Goal: Information Seeking & Learning: Learn about a topic

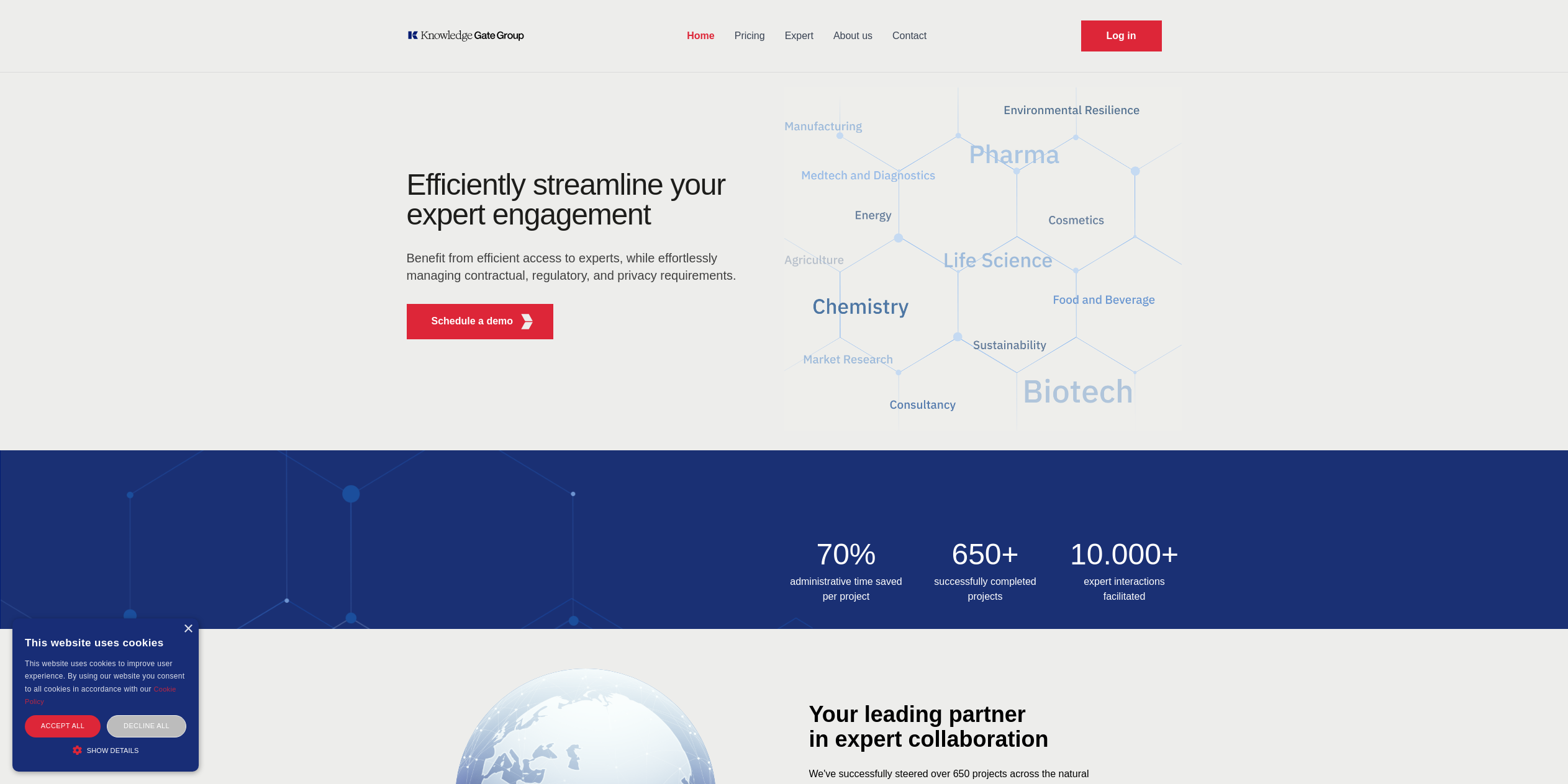
click at [123, 749] on span "Show details" at bounding box center [113, 750] width 52 height 7
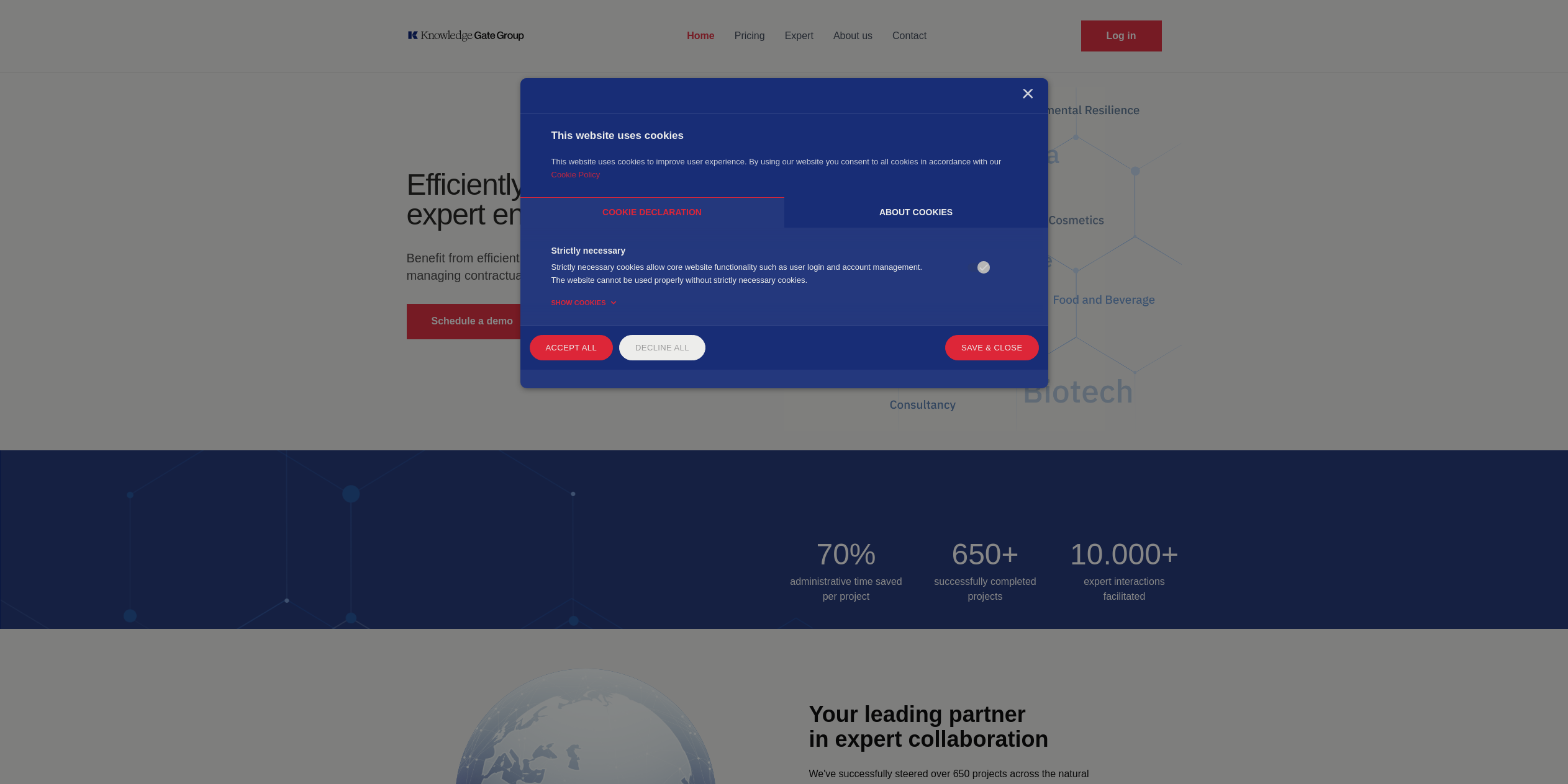
click at [882, 214] on div "About cookies" at bounding box center [916, 212] width 264 height 30
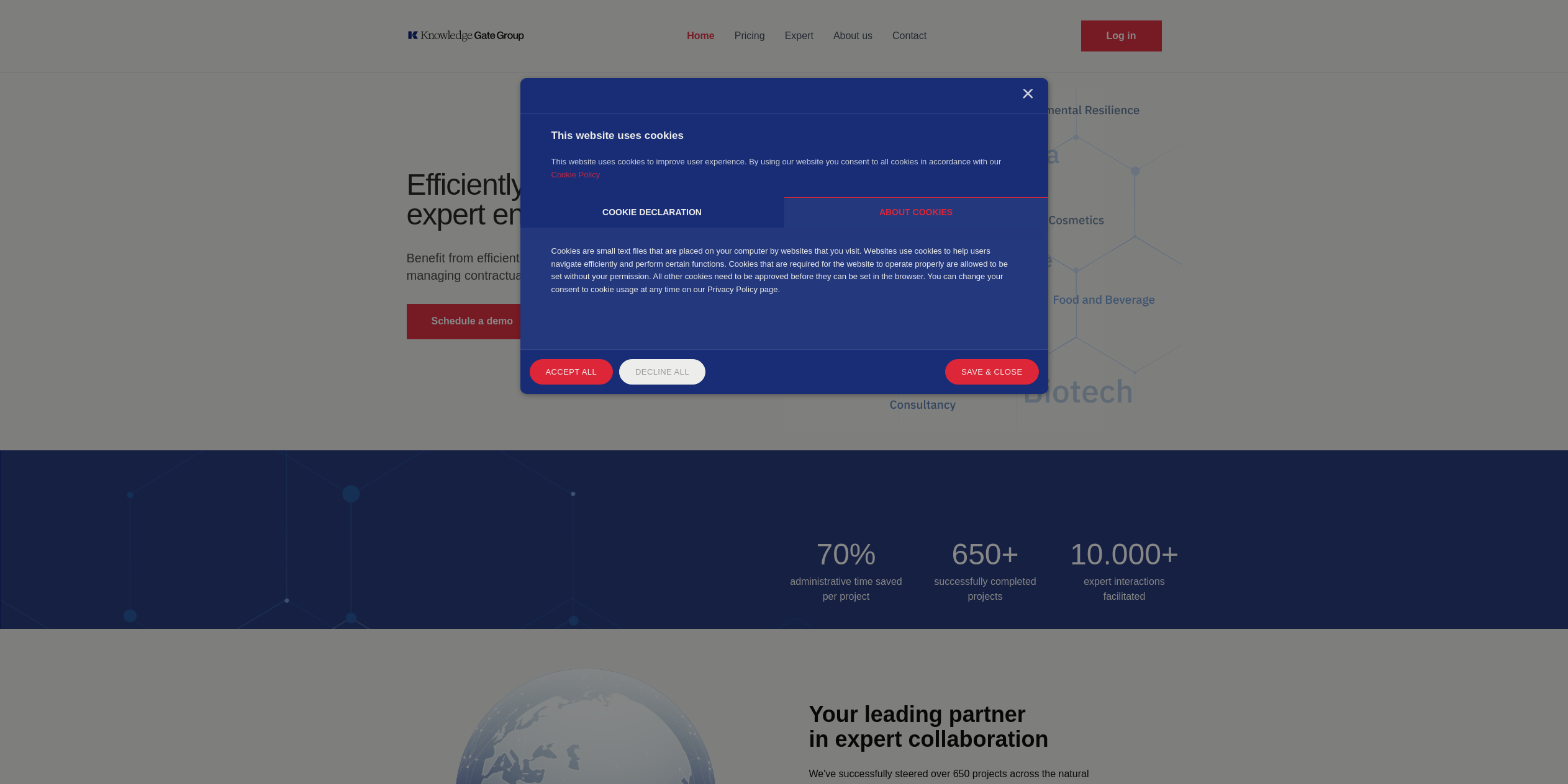
click at [714, 209] on div "Cookie declaration" at bounding box center [652, 212] width 264 height 30
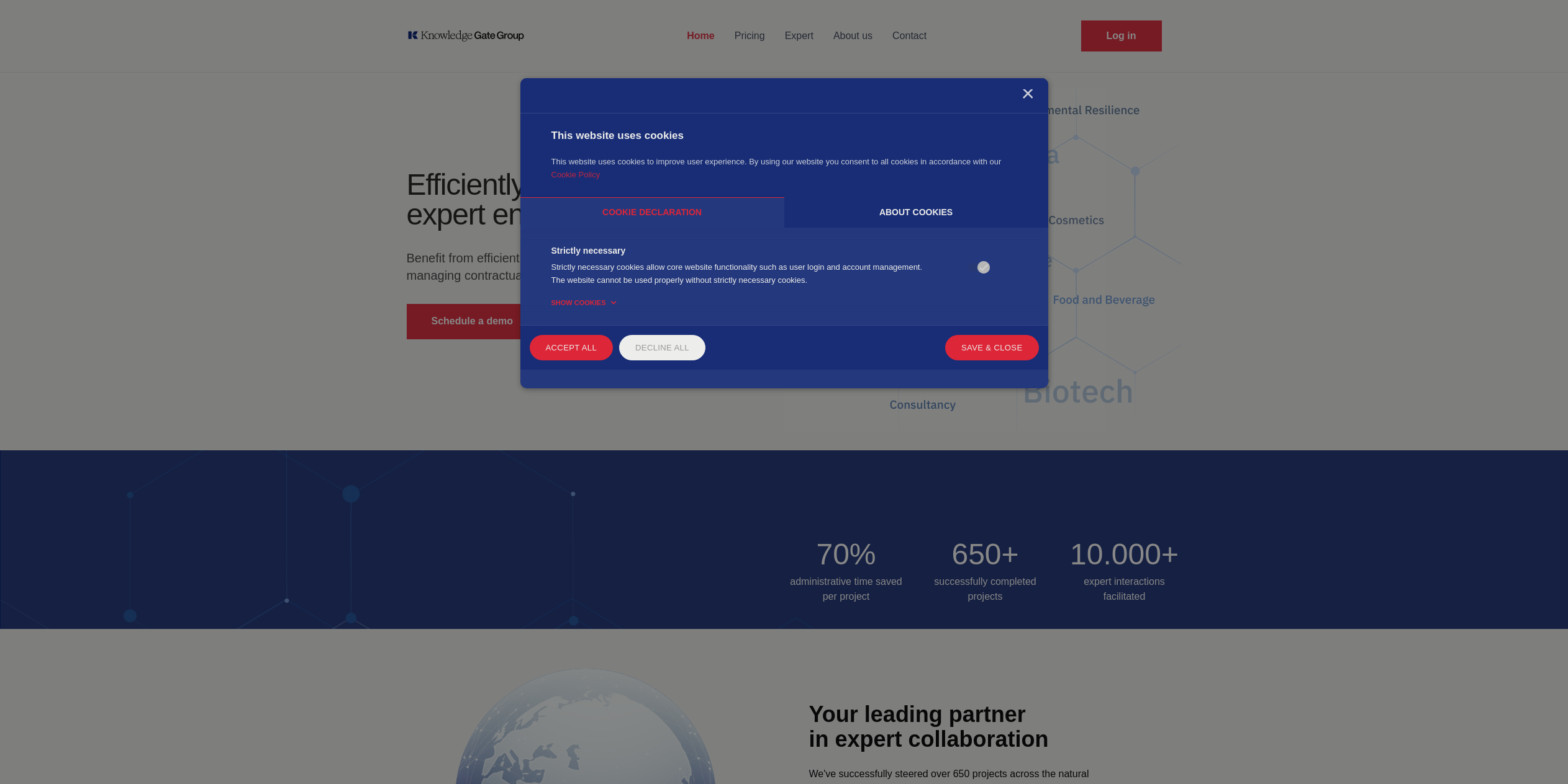
click at [612, 302] on icon at bounding box center [613, 303] width 6 height 3
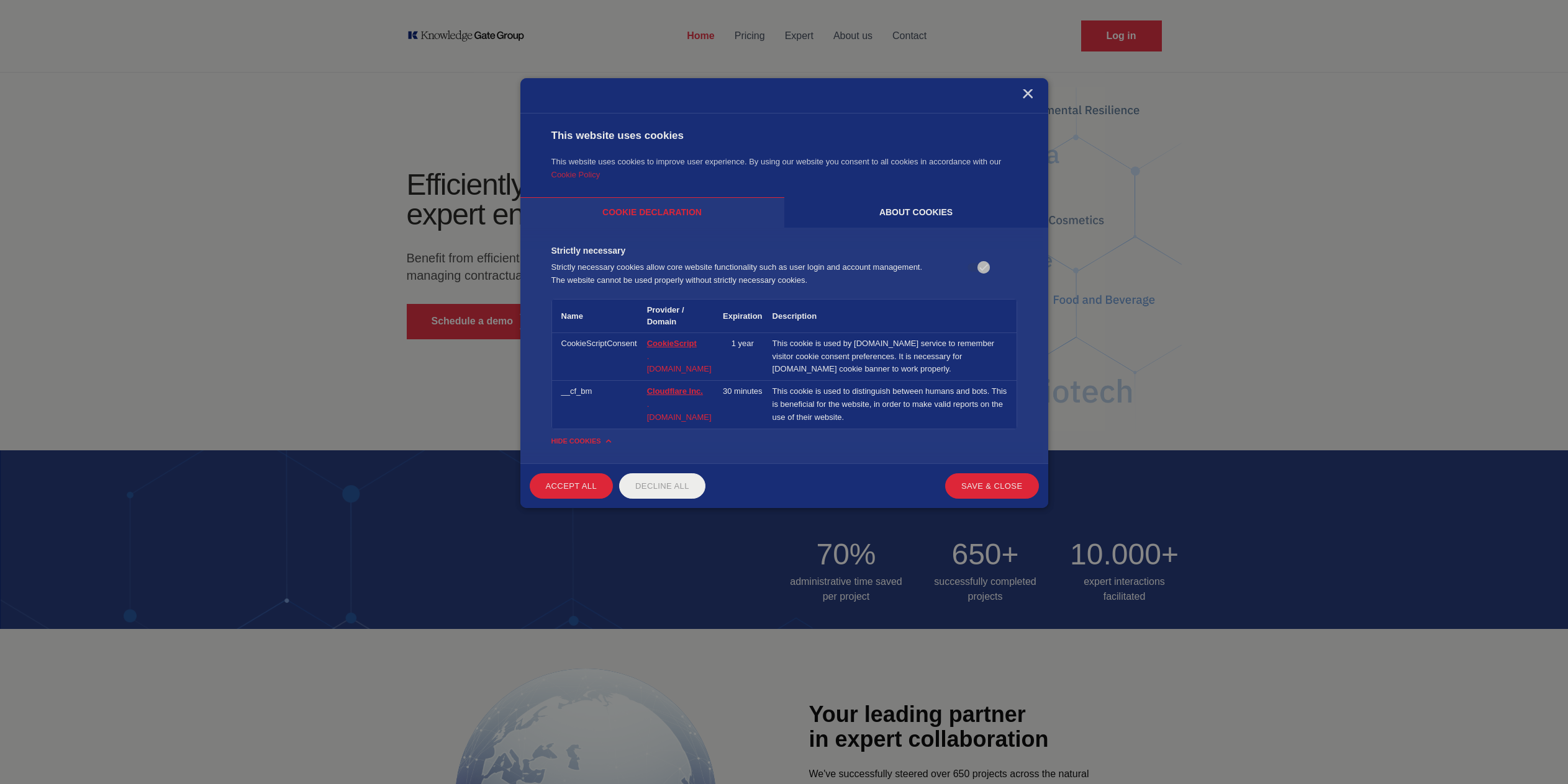
click at [909, 334] on td "This cookie is used by [DOMAIN_NAME] service to remember visitor cookie consent…" at bounding box center [891, 357] width 249 height 48
click at [840, 204] on div "About cookies" at bounding box center [916, 212] width 264 height 30
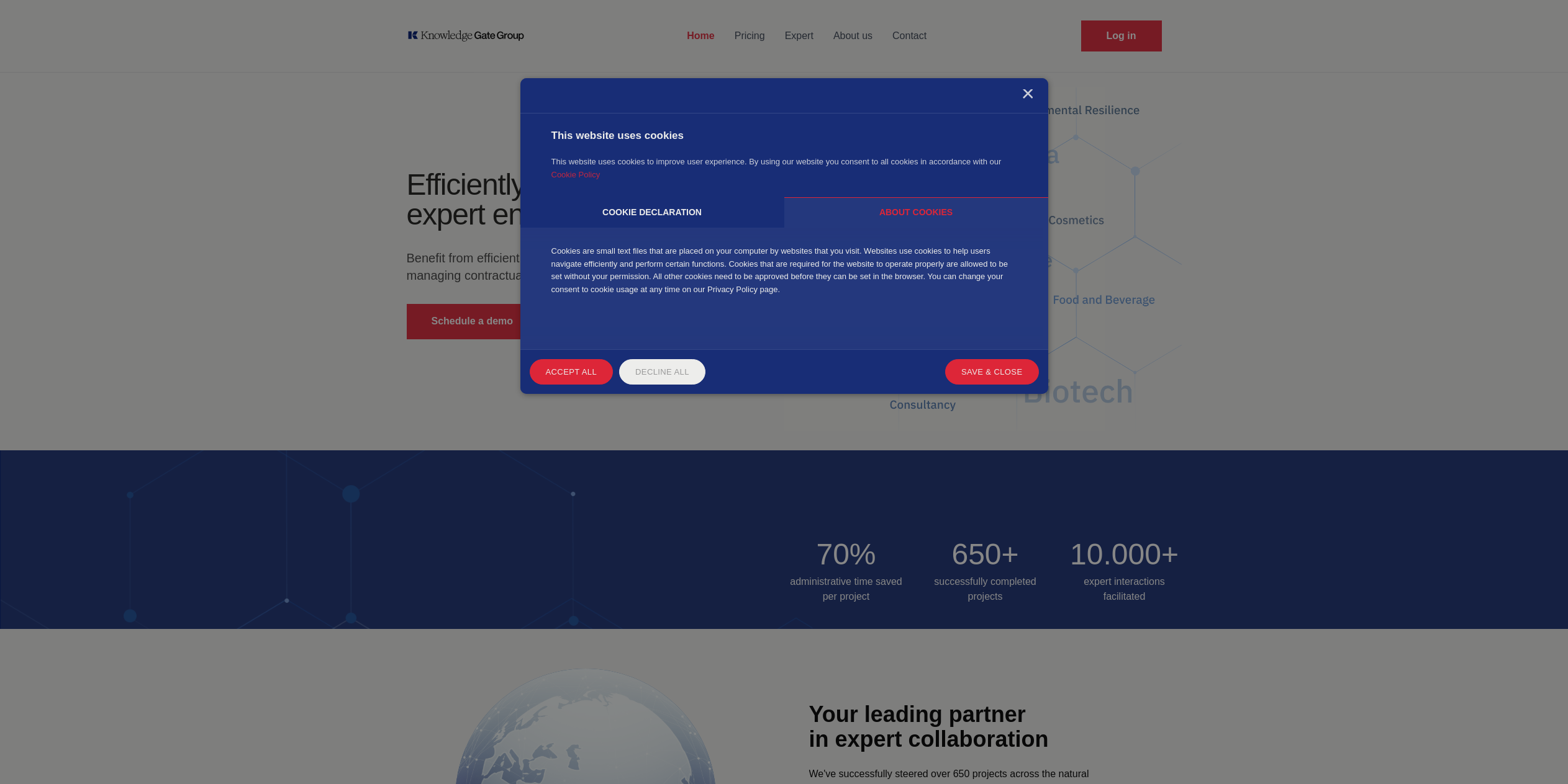
click at [714, 212] on div "Cookie declaration" at bounding box center [652, 212] width 264 height 30
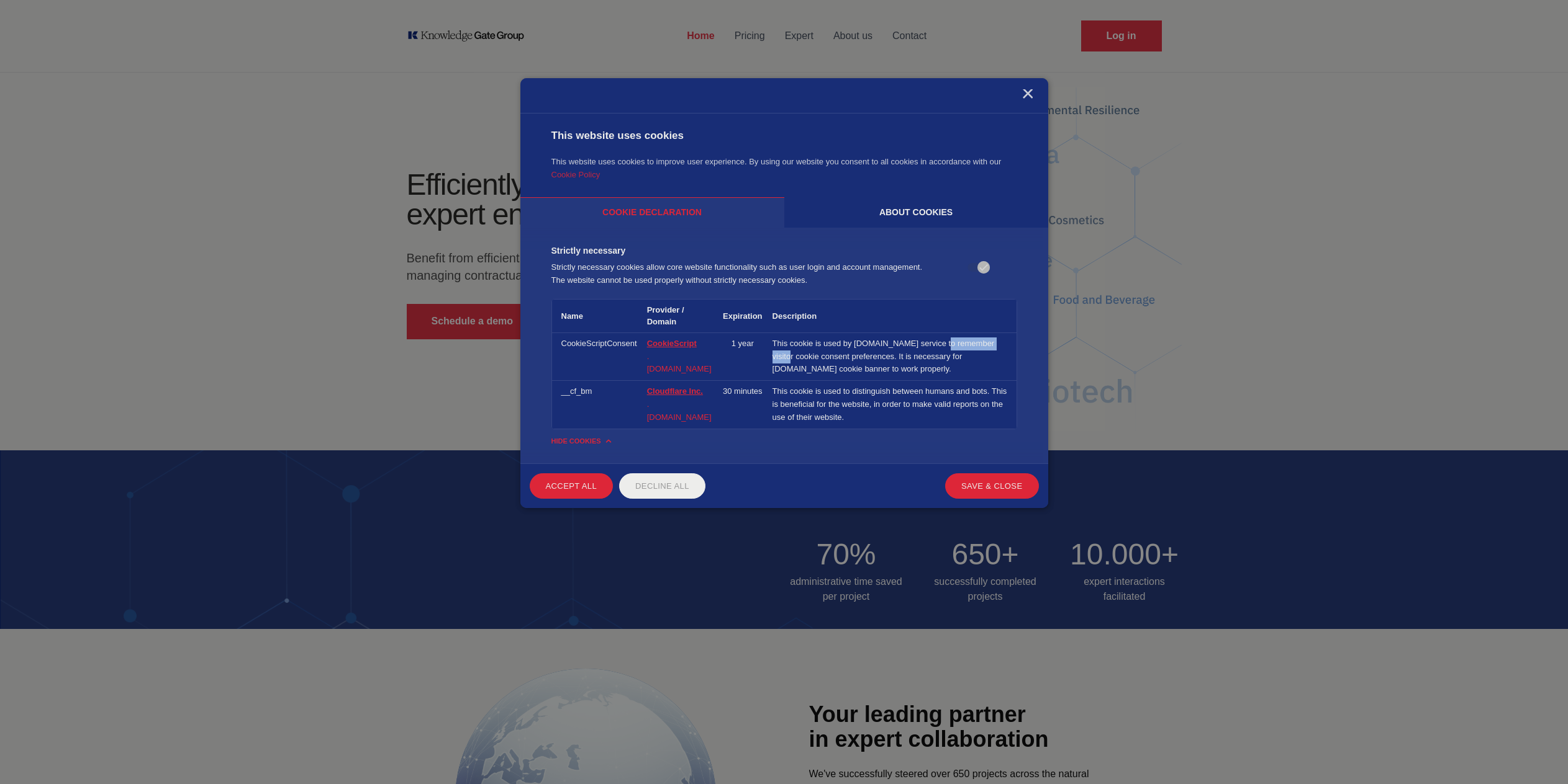
drag, startPoint x: 885, startPoint y: 333, endPoint x: 945, endPoint y: 334, distance: 60.0
click at [945, 334] on td "This cookie is used by [DOMAIN_NAME] service to remember visitor cookie consent…" at bounding box center [891, 357] width 249 height 48
copy td "[DOMAIN_NAME]"
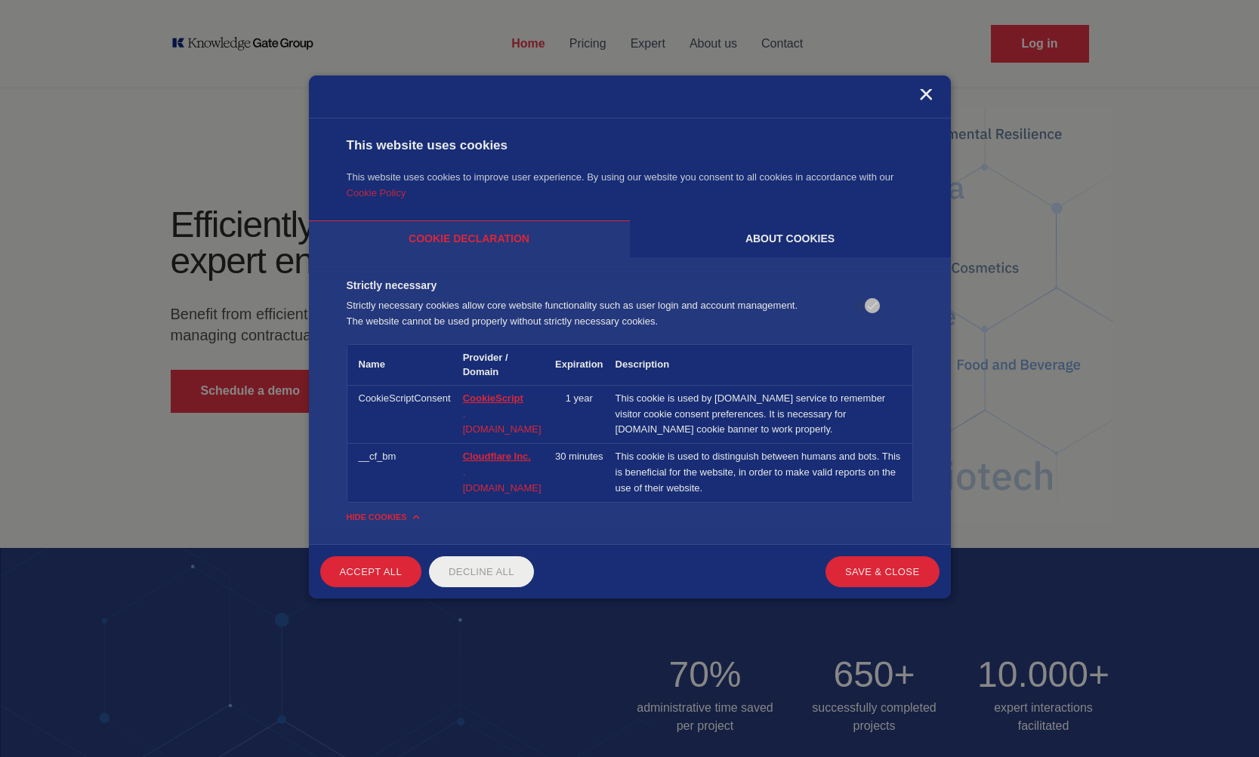
click at [923, 96] on div "×" at bounding box center [925, 96] width 14 height 14
